Goal: Check status: Check status

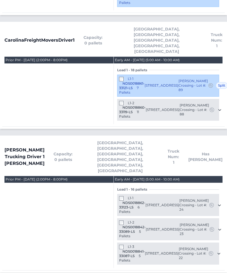
scroll to position [234, 0]
click at [126, 106] on span "NDS0018860-33119-LS" at bounding box center [132, 110] width 27 height 9
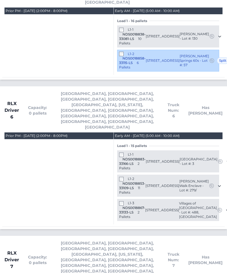
scroll to position [1519, 0]
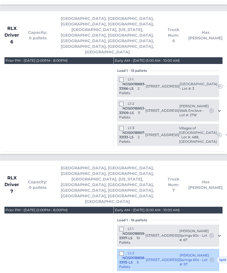
scroll to position [1537, 0]
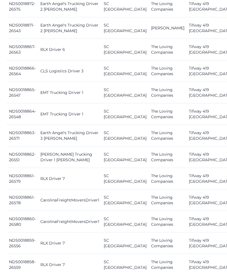
scroll to position [348, 0]
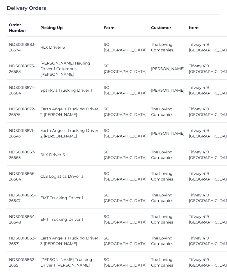
scroll to position [0, 0]
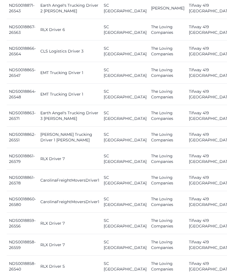
scroll to position [406, 0]
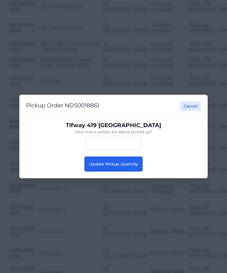
click at [128, 167] on span "Update Pickup Quantity" at bounding box center [113, 164] width 49 height 5
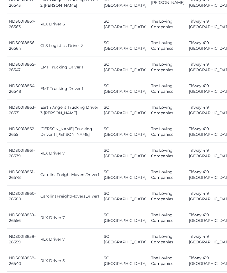
scroll to position [374, 0]
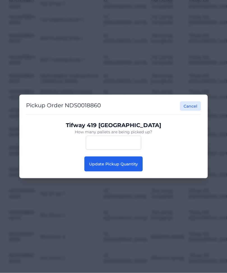
scroll to position [374, 0]
click at [130, 172] on button "Update Pickup Quantity" at bounding box center [113, 164] width 58 height 15
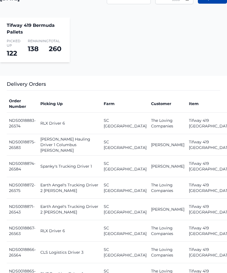
scroll to position [270, 0]
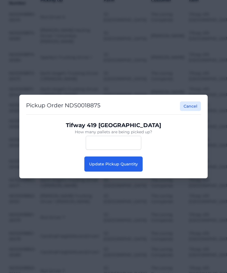
click at [127, 166] on button "Update Pickup Quantity" at bounding box center [113, 164] width 58 height 15
